Goal: Task Accomplishment & Management: Manage account settings

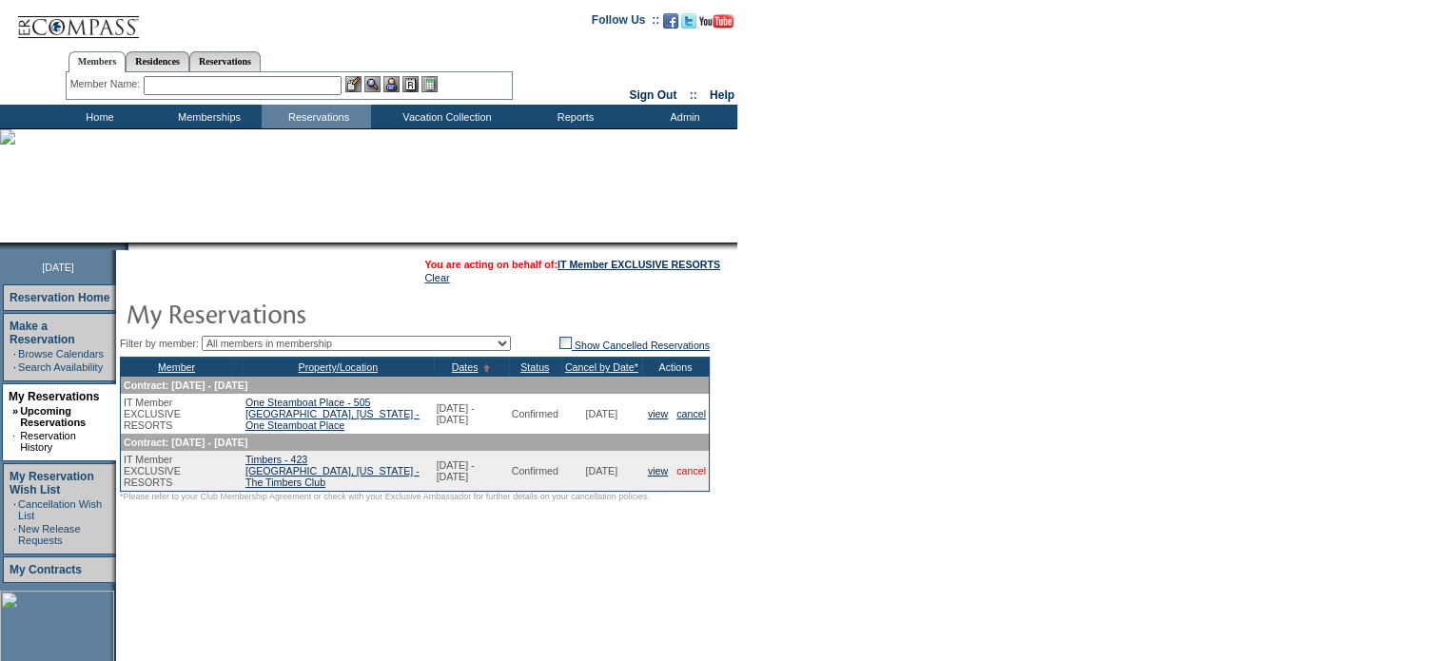
click at [702, 476] on link "cancel" at bounding box center [691, 470] width 29 height 11
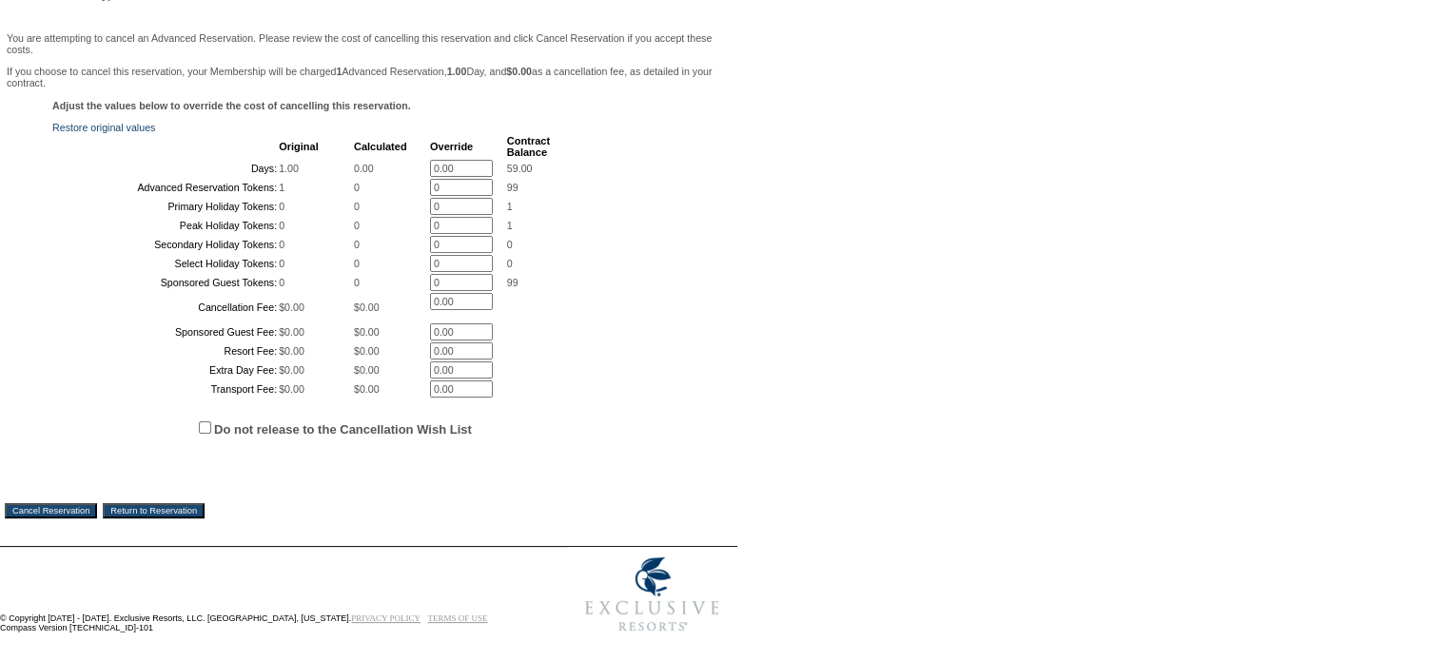
scroll to position [430, 0]
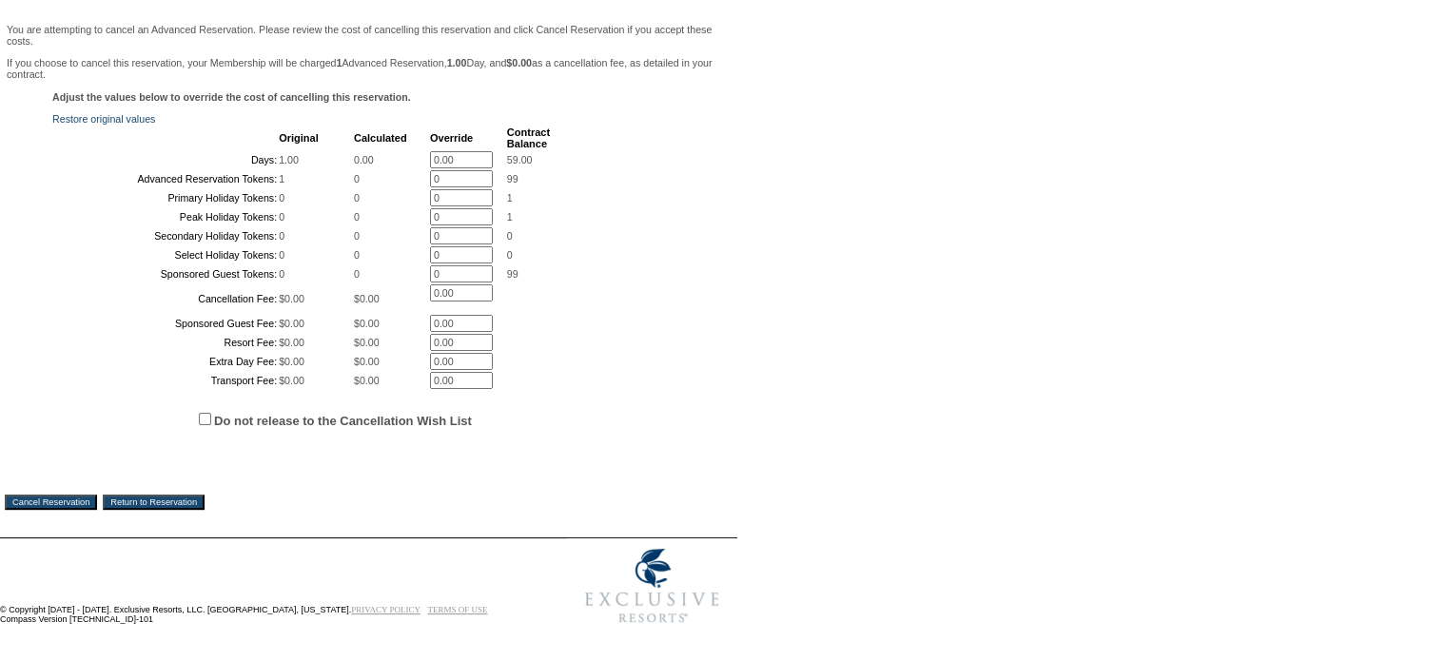
click at [391, 414] on label "Do not release to the Cancellation Wish List" at bounding box center [343, 421] width 258 height 14
click at [211, 413] on input "Do not release to the Cancellation Wish List" at bounding box center [205, 419] width 12 height 12
checkbox input "true"
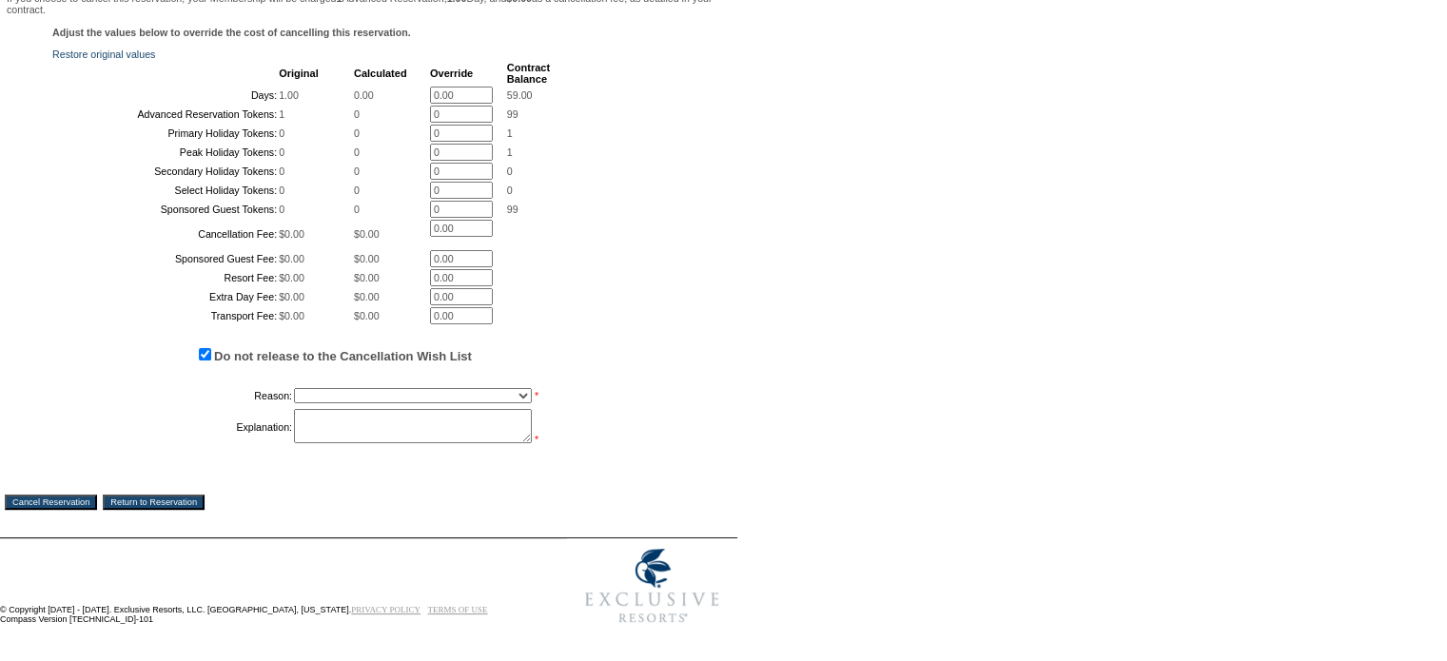
click at [440, 403] on select "Creating Continuous Stay Days Booked After Cancellation Experiential / Hotel / …" at bounding box center [413, 395] width 238 height 15
select select "1031"
click at [294, 403] on select "Creating Continuous Stay Days Booked After Cancellation Experiential / Hotel / …" at bounding box center [413, 395] width 238 height 15
click at [433, 443] on textarea at bounding box center [413, 426] width 238 height 34
type textarea "е"
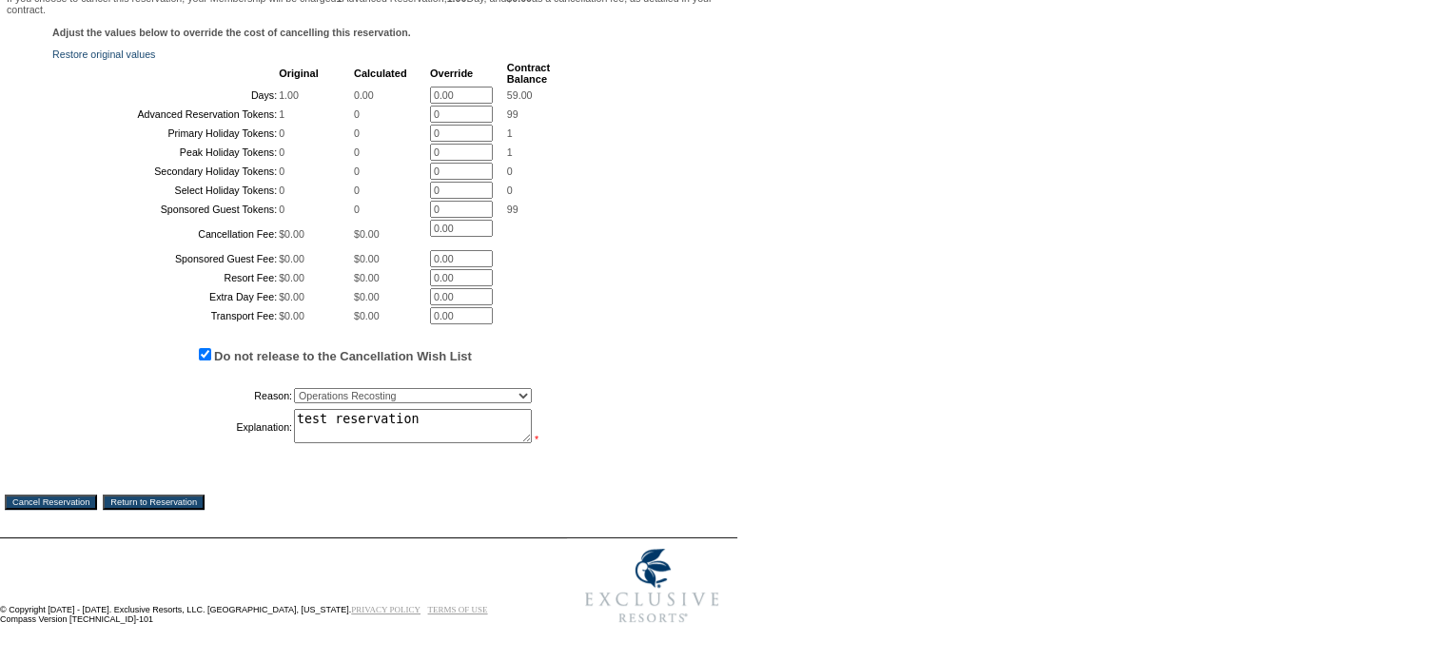
type textarea "test reservation"
click at [43, 510] on input "Cancel Reservation" at bounding box center [51, 502] width 92 height 15
